Goal: Communication & Community: Share content

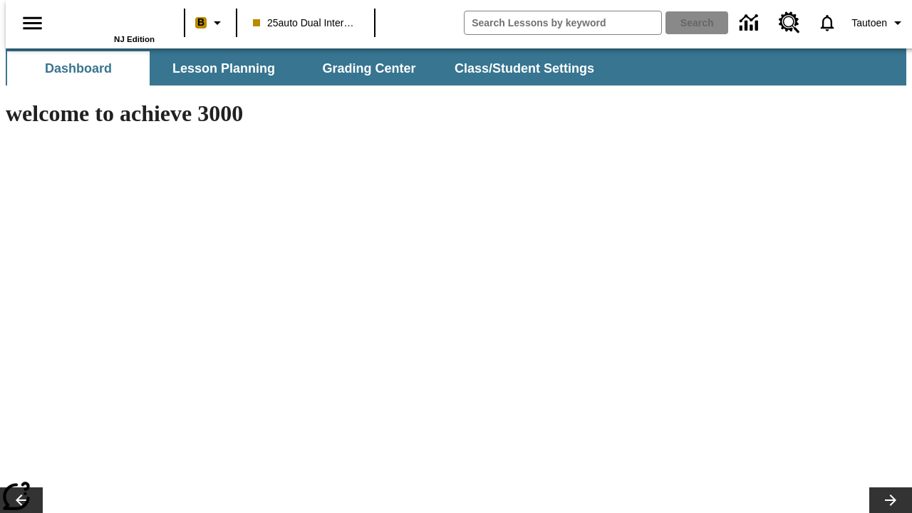
type input "-1"
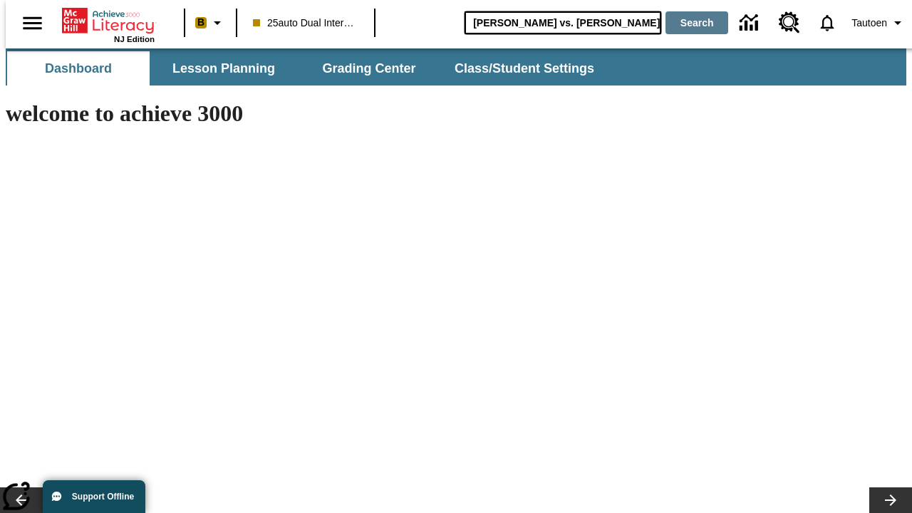
type input "[PERSON_NAME] vs. [PERSON_NAME]"
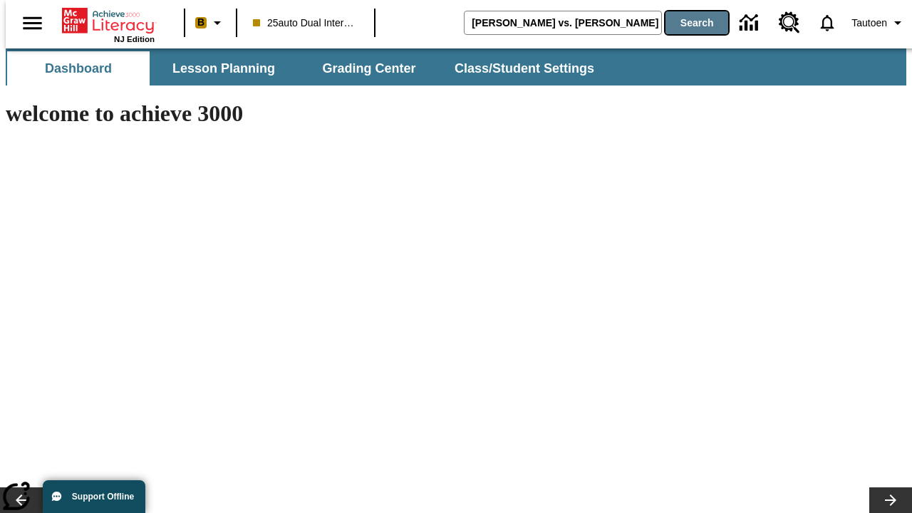
click at [687, 23] on button "Search" at bounding box center [696, 22] width 63 height 23
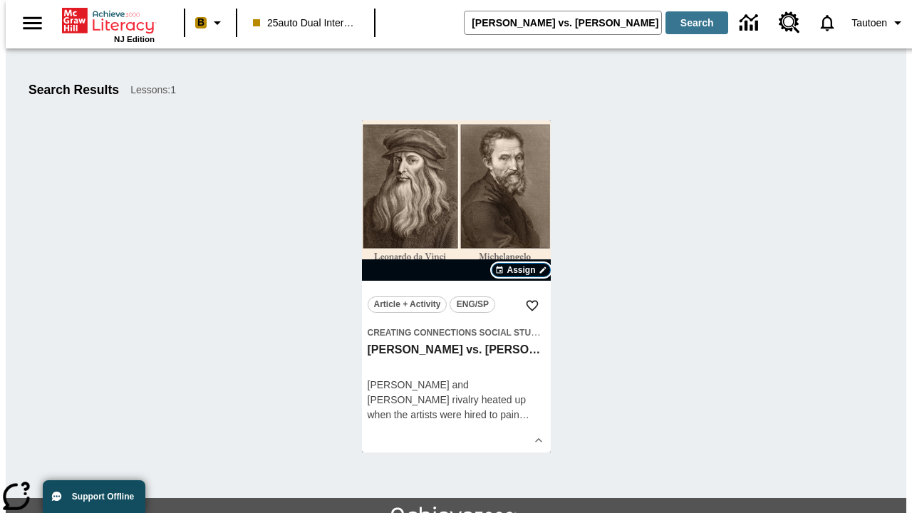
click at [521, 270] on span "Assign" at bounding box center [521, 270] width 28 height 13
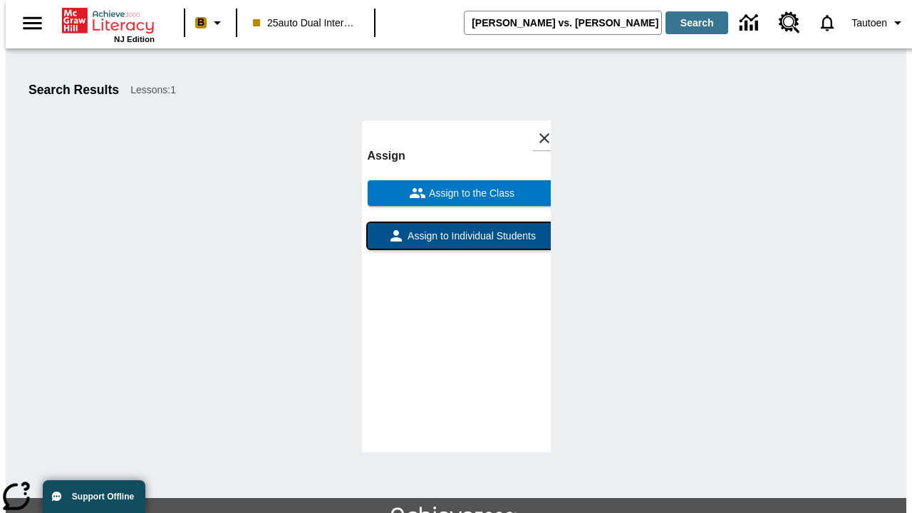
click at [456, 229] on span "Assign to Individual Students" at bounding box center [470, 236] width 131 height 15
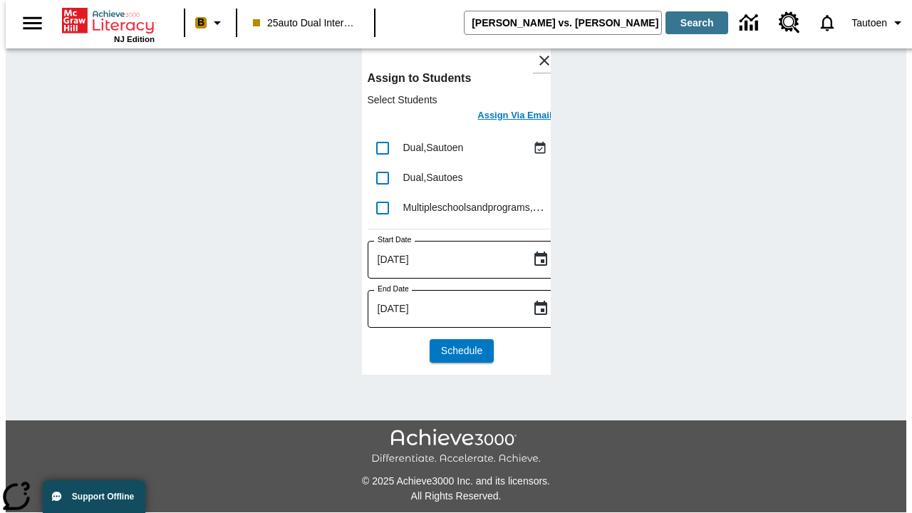
click at [504, 117] on h6 "Assign Via Email" at bounding box center [514, 116] width 74 height 16
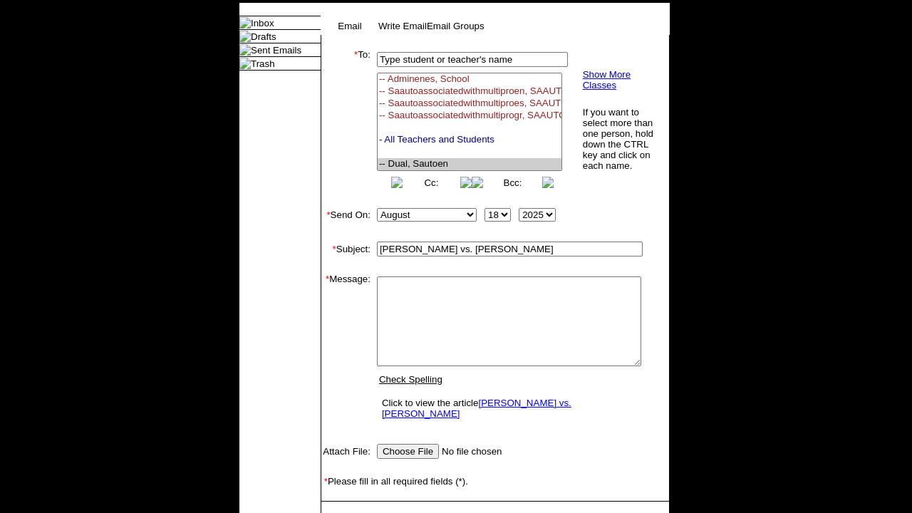
select select "U,21476361,1"
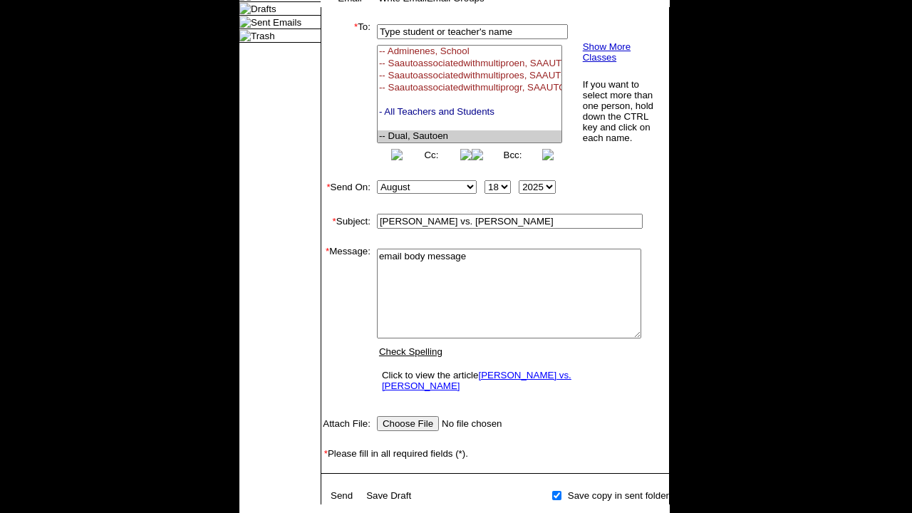
type textarea "email body message"
click at [342, 489] on link "Send" at bounding box center [342, 494] width 22 height 11
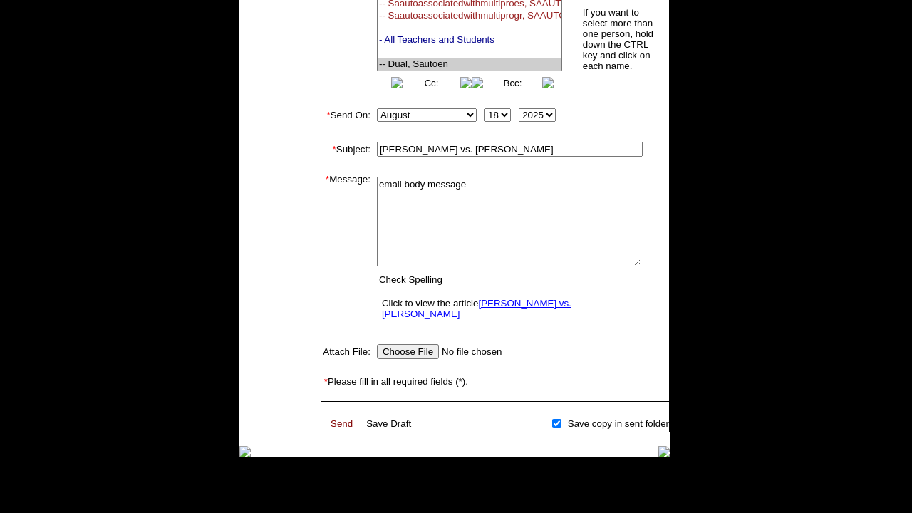
scroll to position [182, 0]
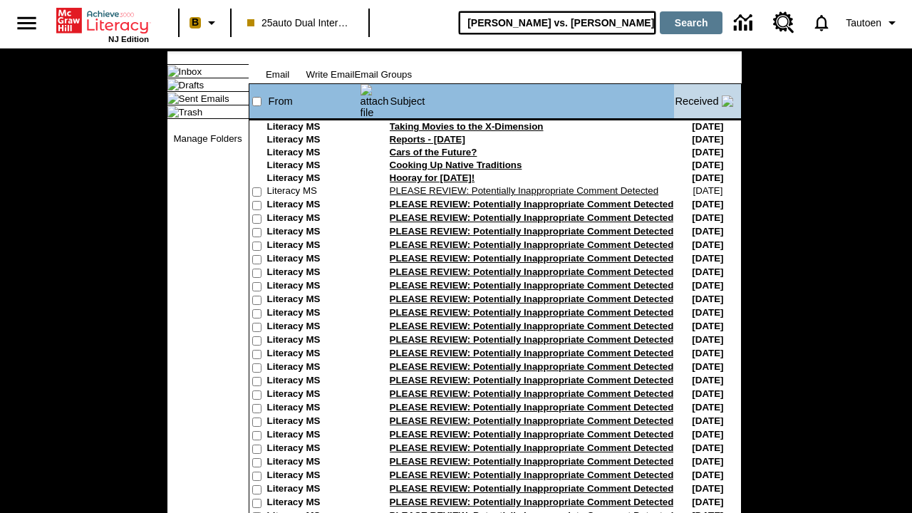
type input "[PERSON_NAME] vs. [PERSON_NAME]"
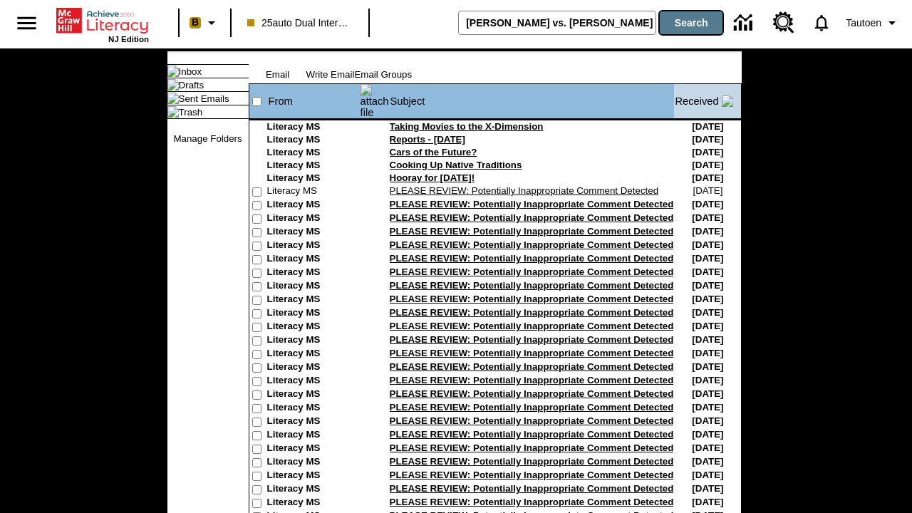
click at [687, 23] on button "Search" at bounding box center [691, 22] width 63 height 23
